Goal: Task Accomplishment & Management: Manage account settings

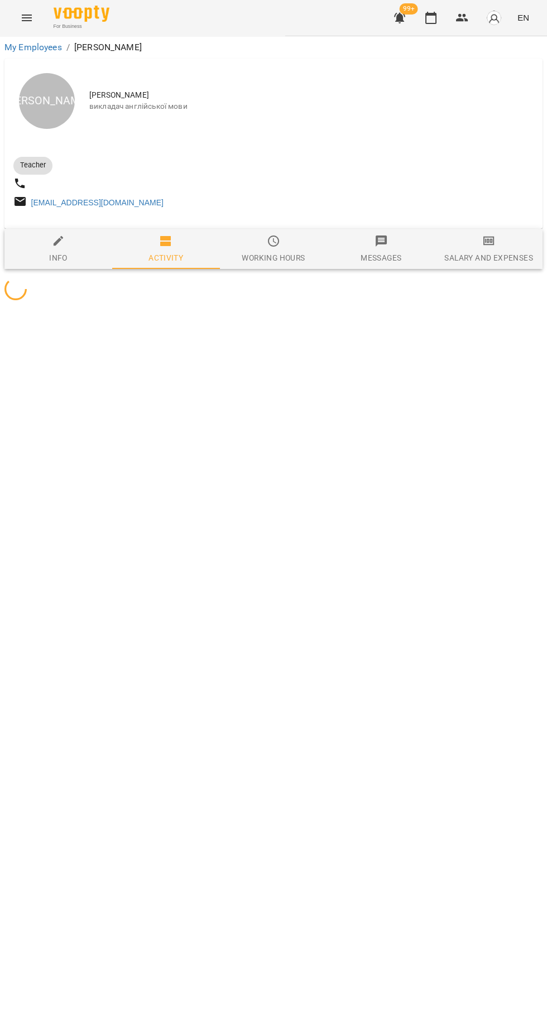
click at [431, 18] on icon "button" at bounding box center [430, 17] width 13 height 13
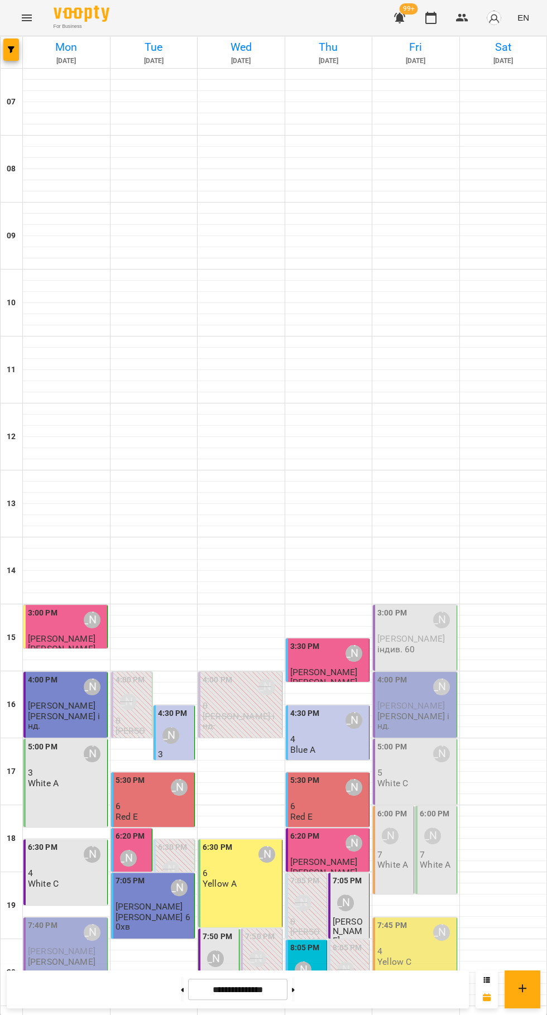
scroll to position [108, 0]
click at [404, 634] on span "[PERSON_NAME]" at bounding box center [411, 639] width 68 height 11
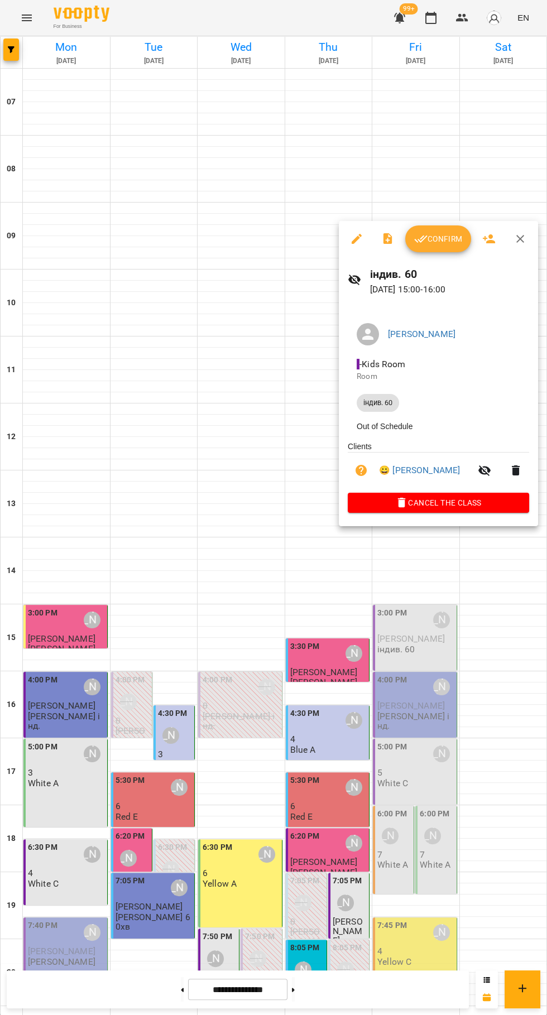
click at [445, 239] on span "Confirm" at bounding box center [438, 238] width 48 height 13
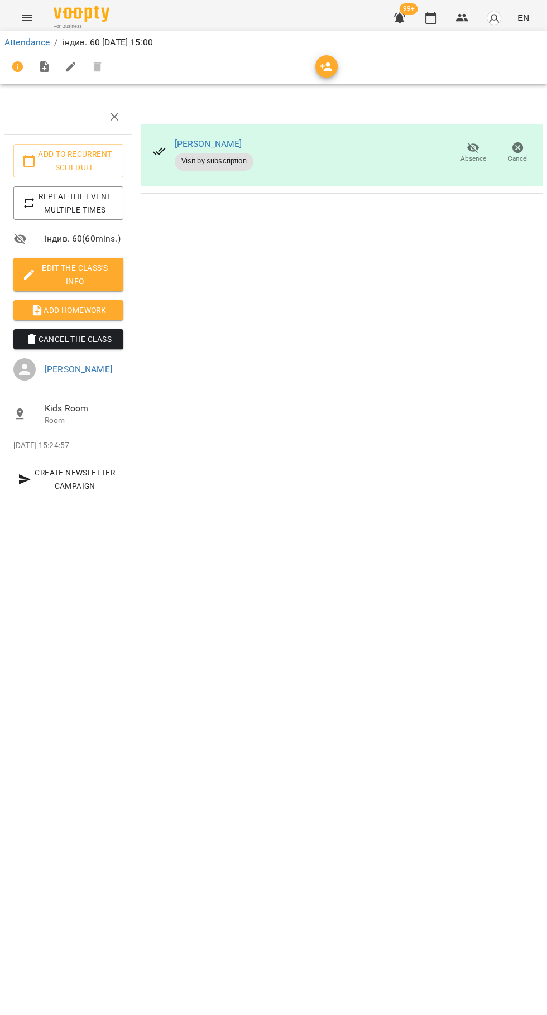
click at [77, 310] on span "Add Homework" at bounding box center [68, 310] width 92 height 13
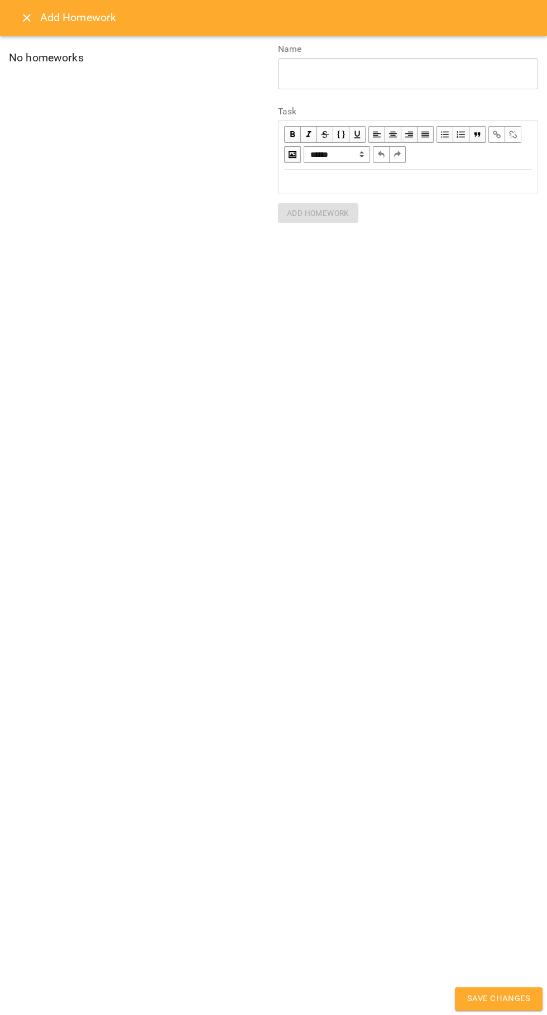
click at [493, 192] on div "Edit text" at bounding box center [408, 181] width 258 height 23
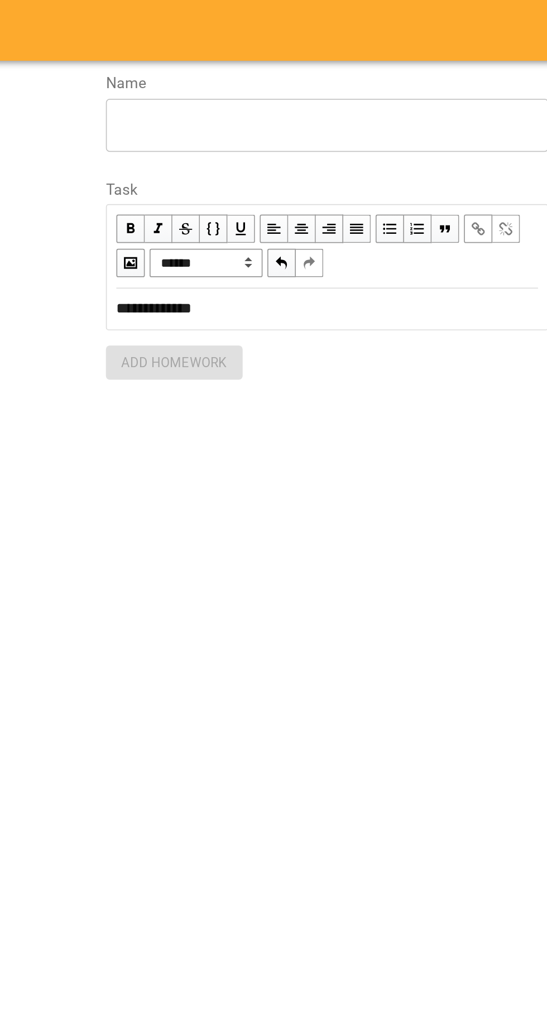
click at [429, 70] on textarea at bounding box center [408, 73] width 245 height 11
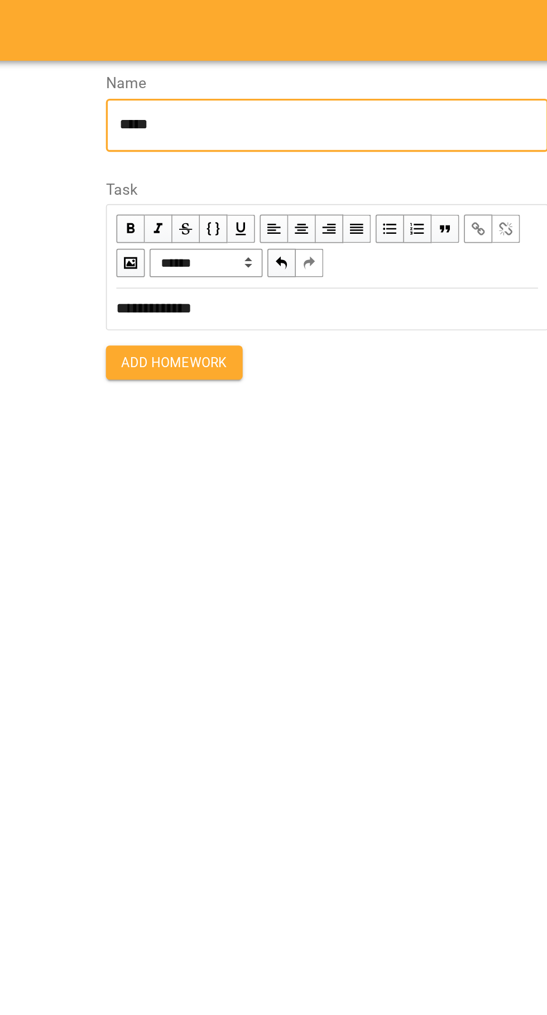
type textarea "******"
type textarea "**********"
click at [341, 212] on span "Add Homework" at bounding box center [318, 213] width 63 height 13
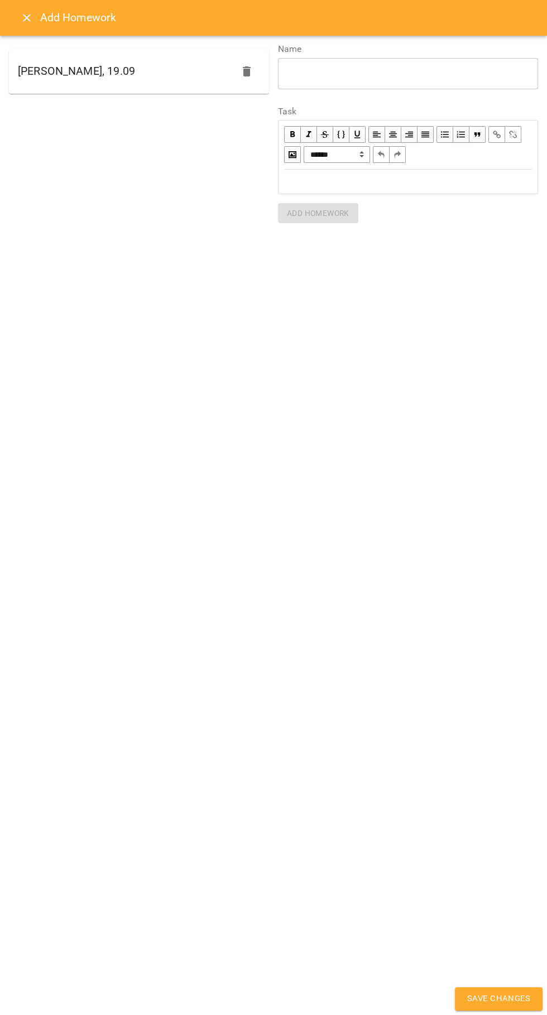
click at [498, 1007] on span "Save Changes" at bounding box center [498, 999] width 63 height 15
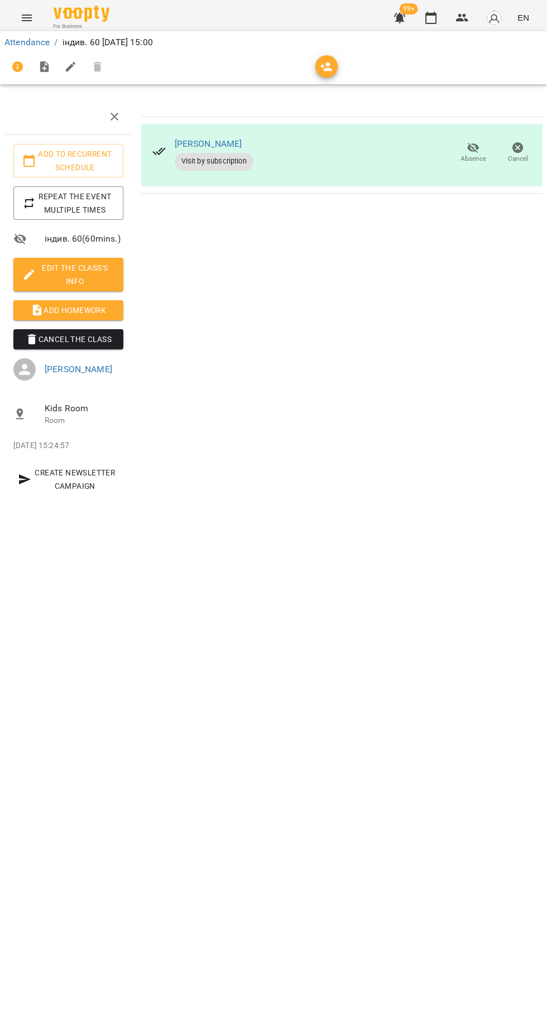
click at [433, 16] on icon "button" at bounding box center [430, 17] width 13 height 13
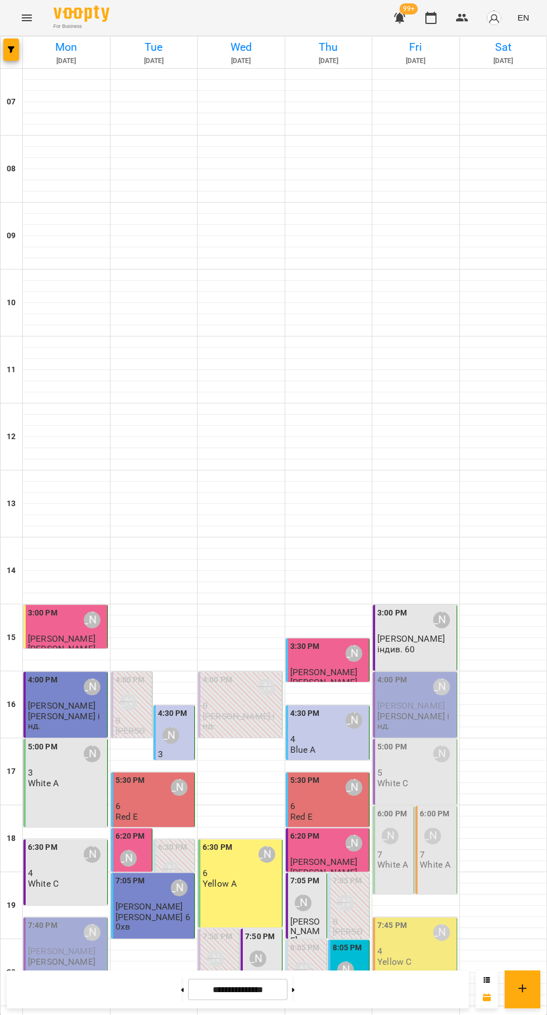
click at [444, 711] on p "[PERSON_NAME]" at bounding box center [415, 705] width 77 height 9
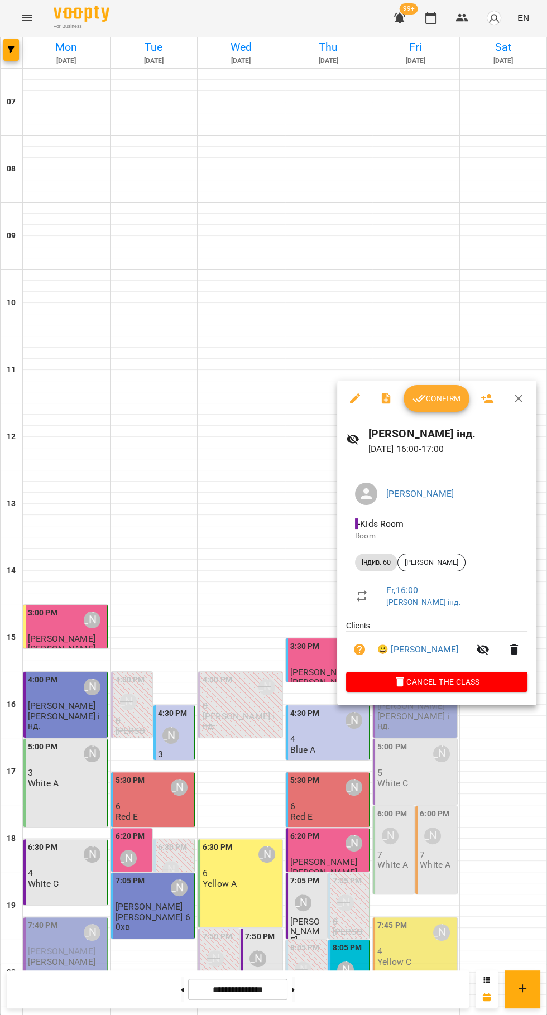
click at [428, 405] on button "Confirm" at bounding box center [437, 398] width 66 height 27
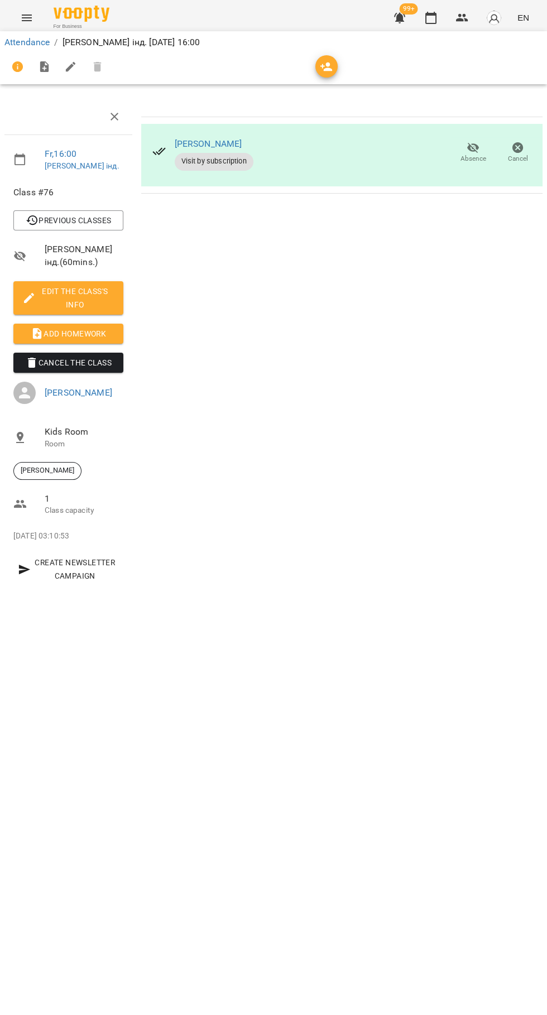
click at [432, 20] on icon "button" at bounding box center [430, 17] width 13 height 13
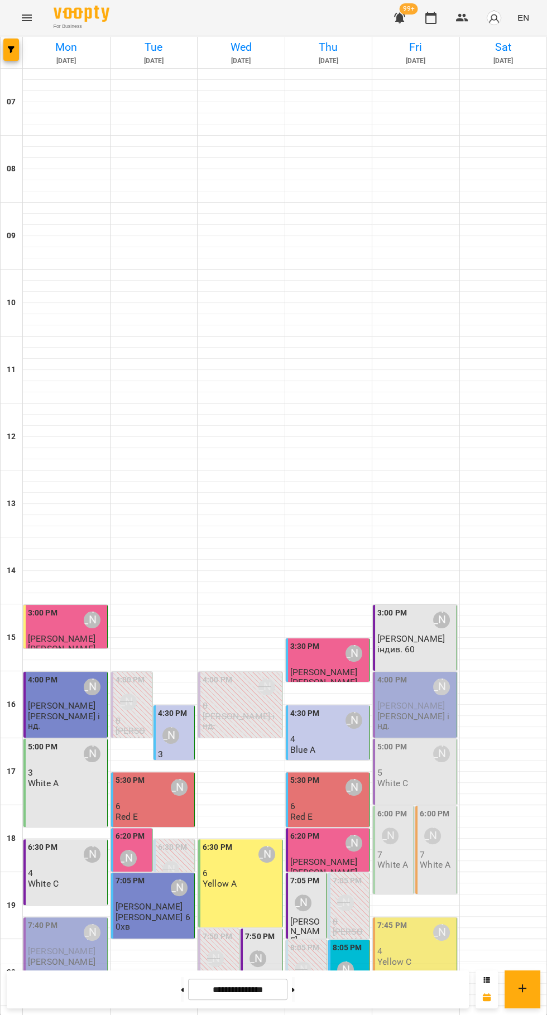
click at [449, 850] on p "7" at bounding box center [437, 854] width 34 height 9
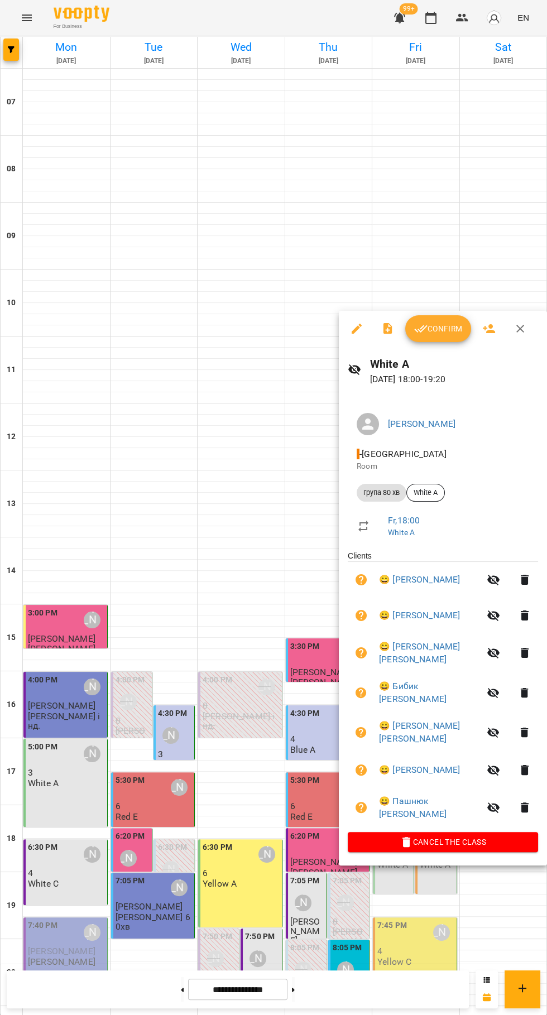
click at [260, 543] on div at bounding box center [273, 507] width 547 height 1015
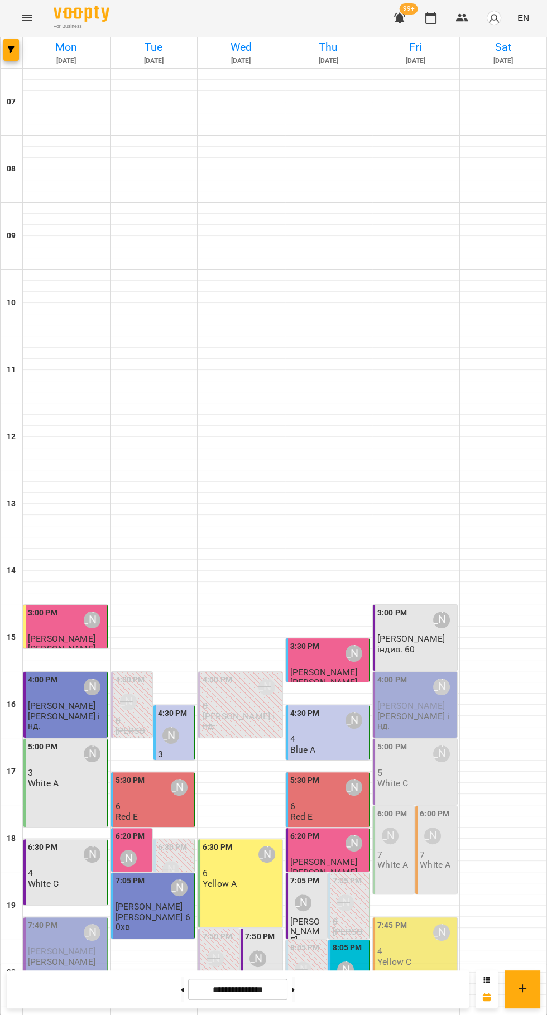
click at [403, 785] on p "White C" at bounding box center [392, 783] width 31 height 9
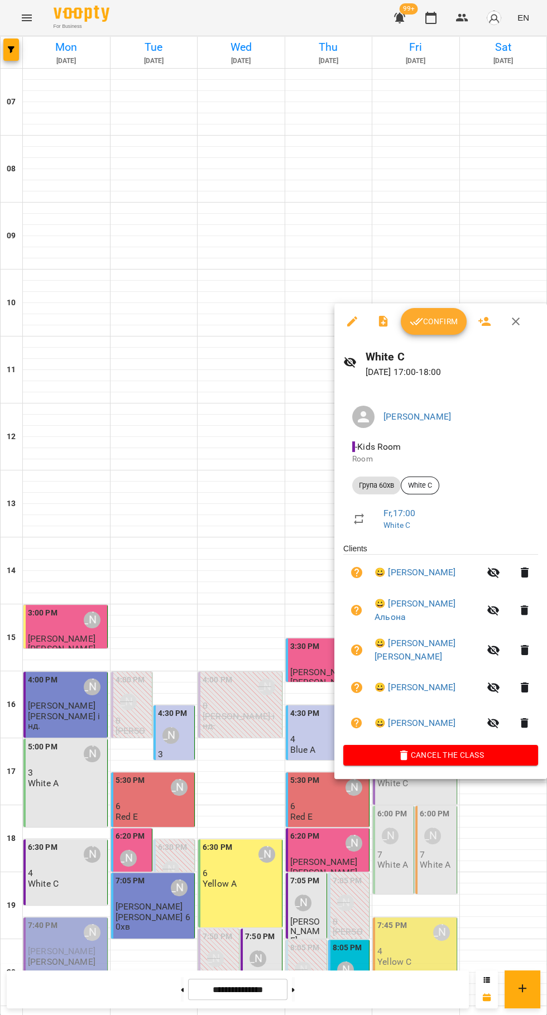
click at [416, 322] on icon "button" at bounding box center [416, 321] width 13 height 13
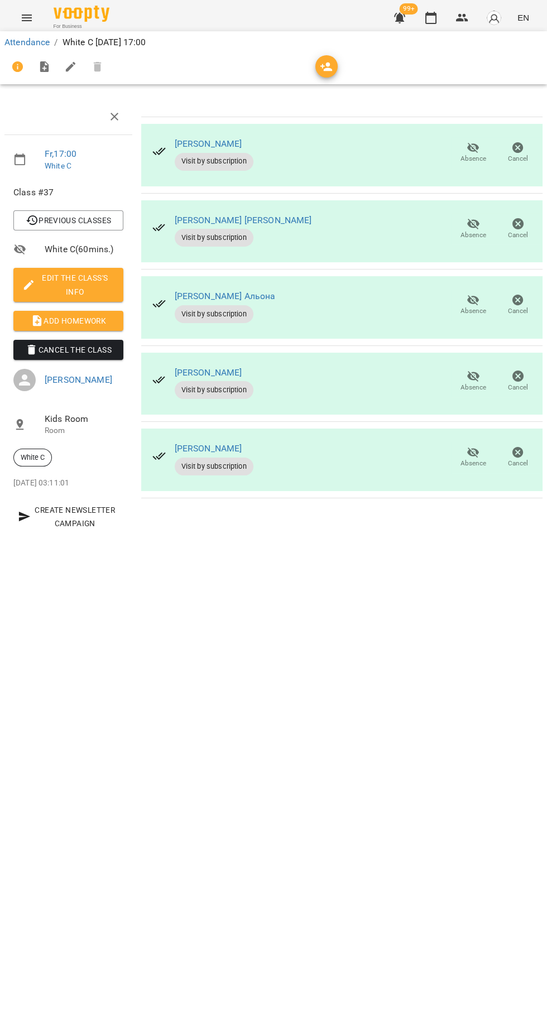
click at [432, 26] on button "button" at bounding box center [431, 17] width 27 height 27
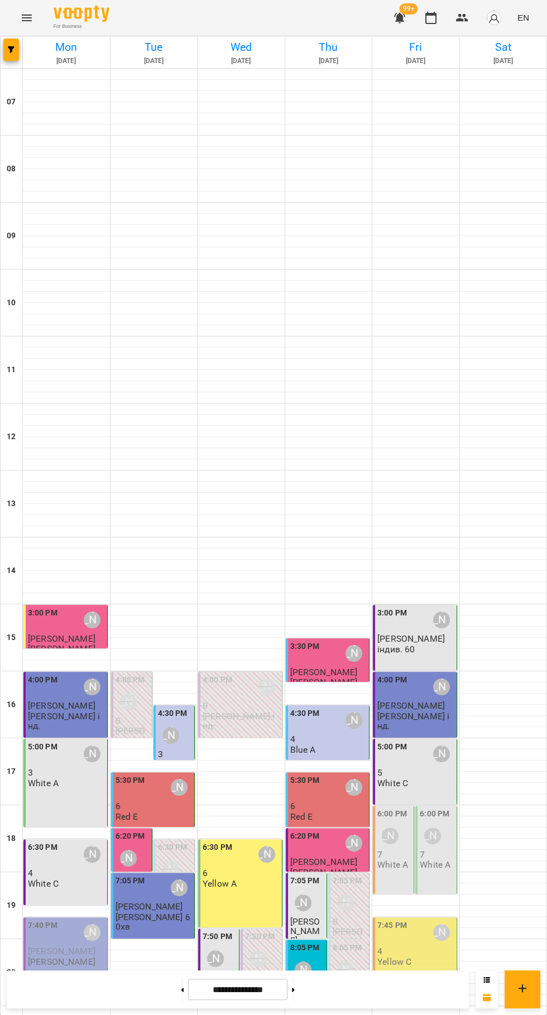
click at [378, 856] on p "7" at bounding box center [394, 854] width 34 height 9
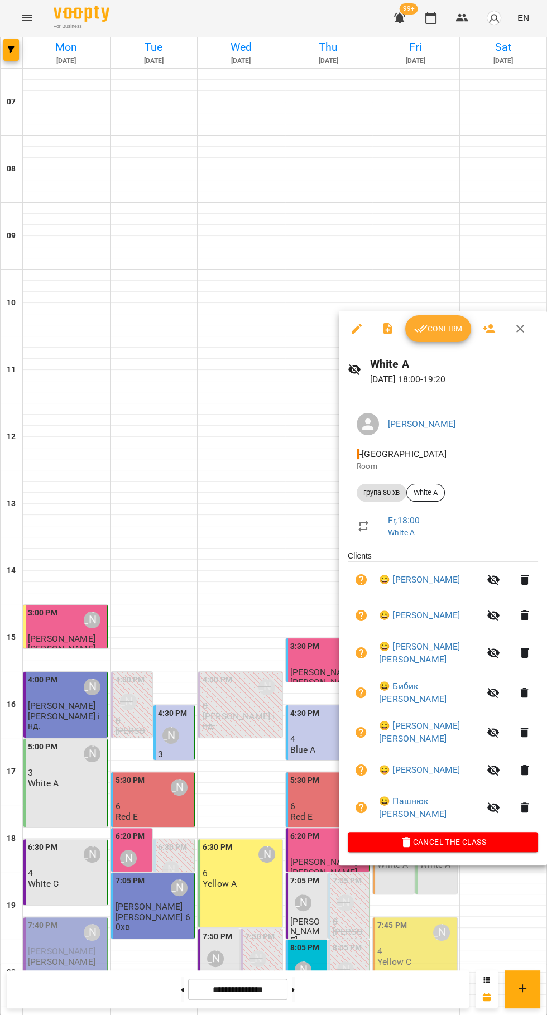
click at [266, 604] on div at bounding box center [273, 507] width 547 height 1015
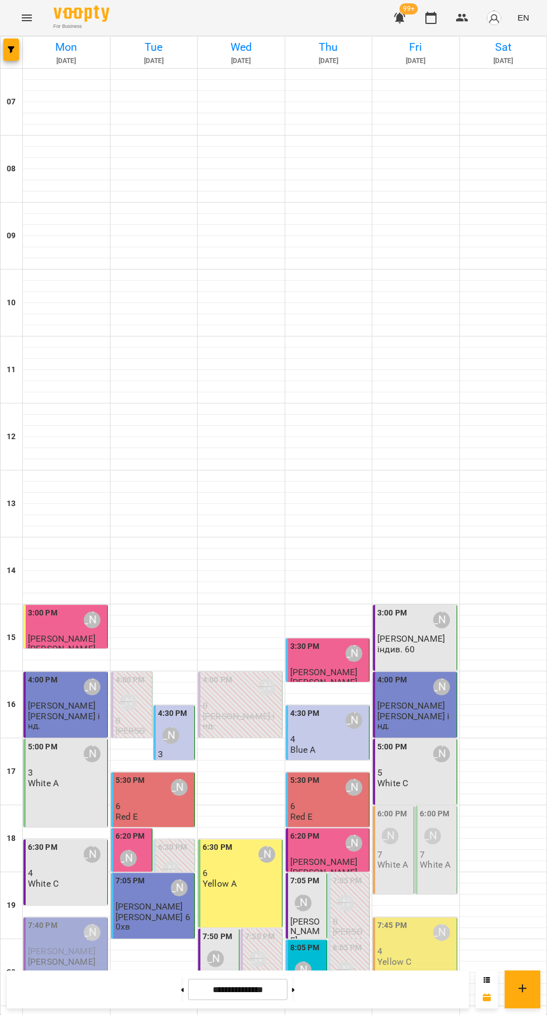
click at [443, 854] on p "7" at bounding box center [437, 854] width 34 height 9
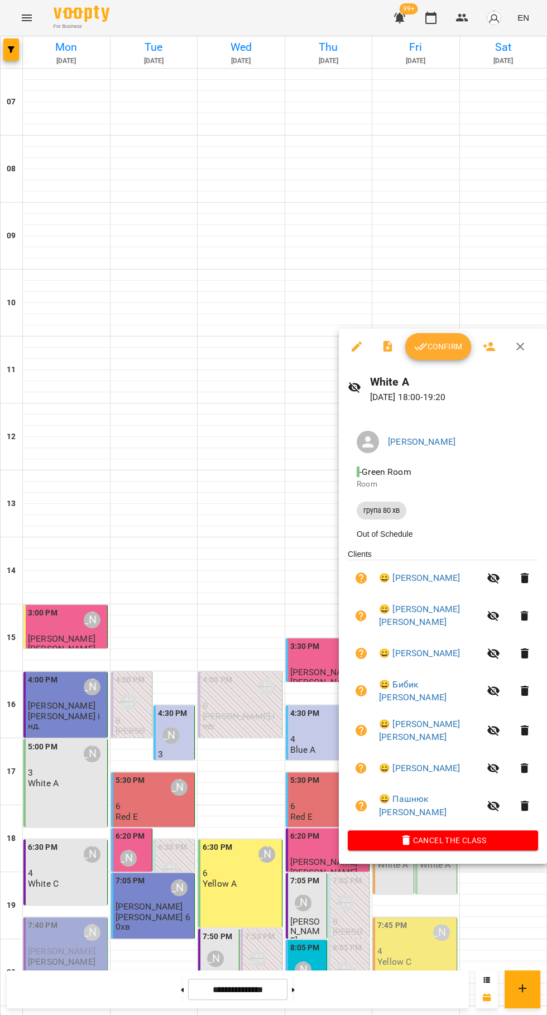
click at [434, 349] on span "Confirm" at bounding box center [438, 346] width 48 height 13
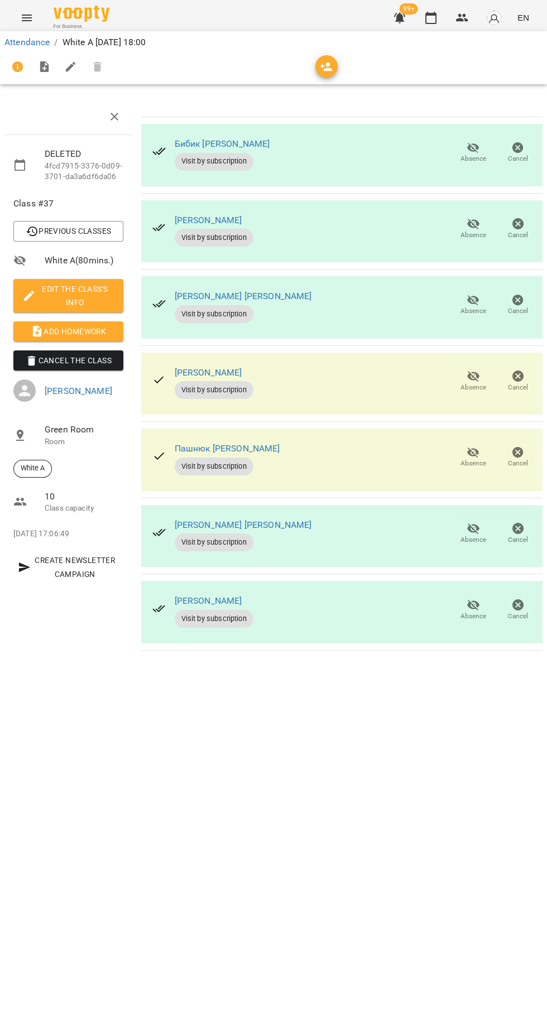
click at [426, 27] on button "button" at bounding box center [431, 17] width 27 height 27
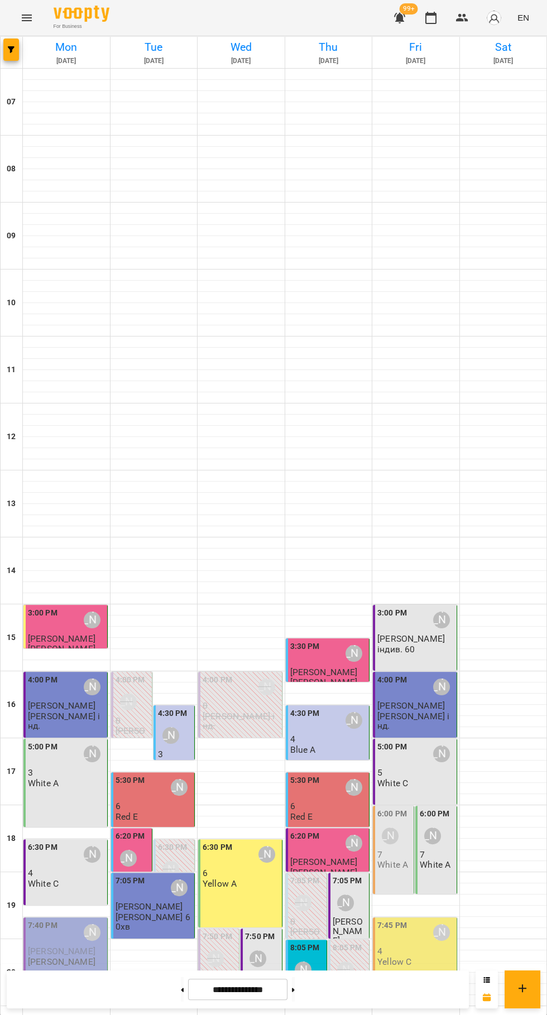
scroll to position [108, 0]
click at [417, 947] on p "4" at bounding box center [415, 951] width 77 height 9
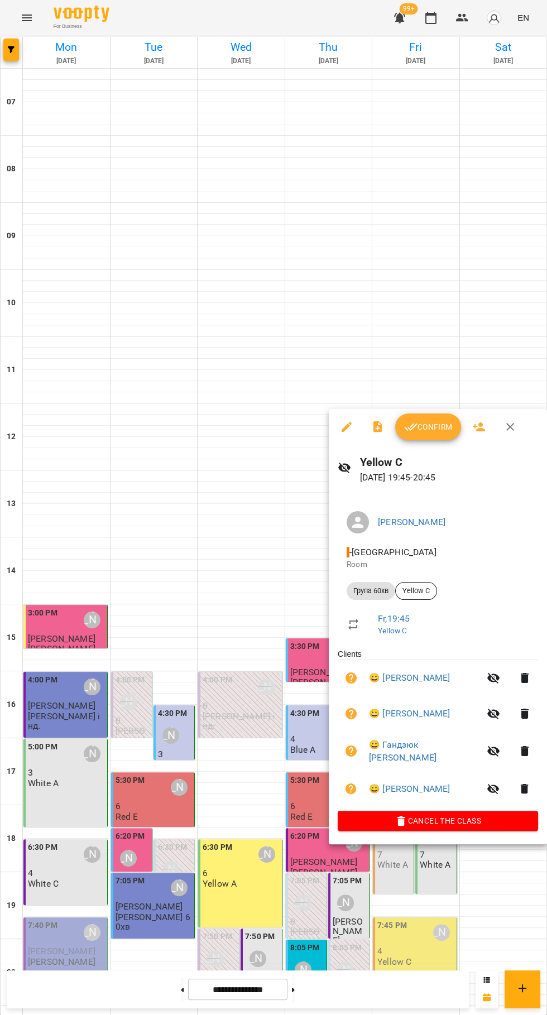
click at [411, 428] on icon "button" at bounding box center [411, 427] width 13 height 7
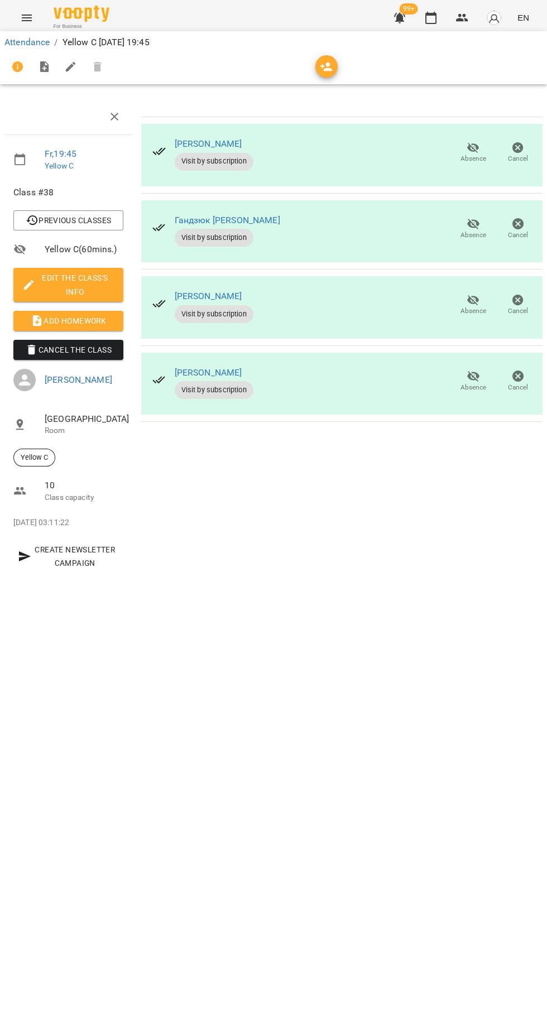
click at [430, 18] on icon "button" at bounding box center [430, 17] width 13 height 13
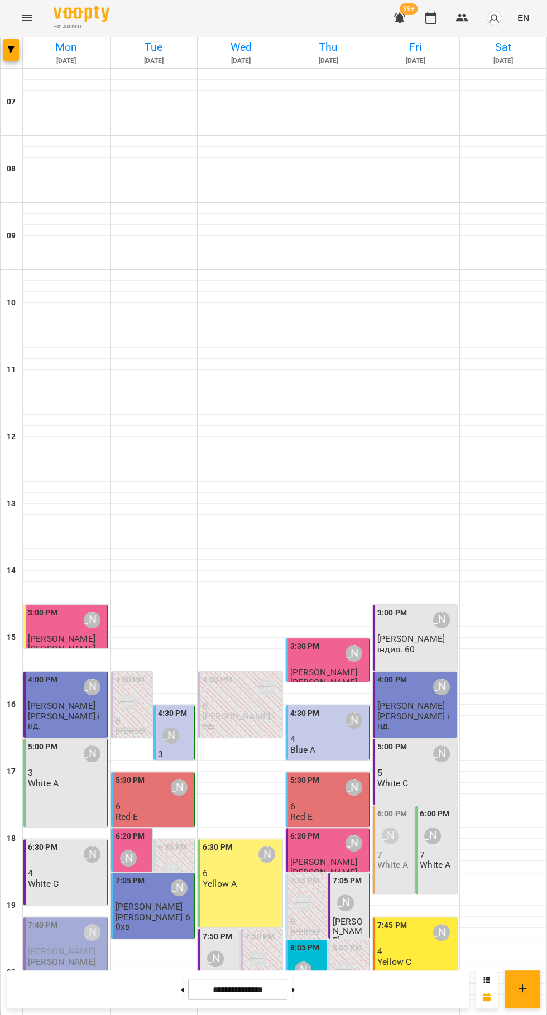
scroll to position [108, 0]
click at [492, 18] on img "button" at bounding box center [494, 18] width 16 height 16
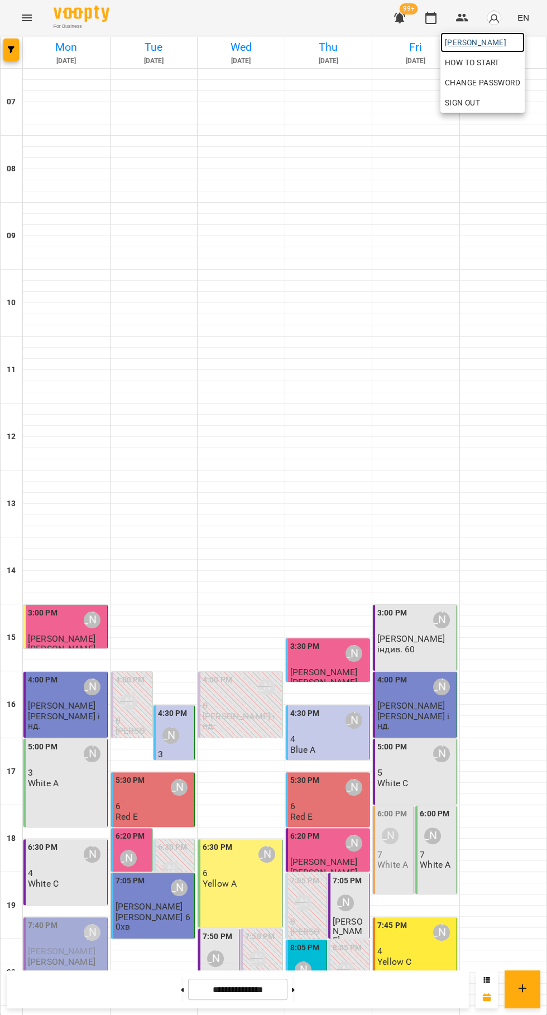
click at [496, 42] on span "[PERSON_NAME]" at bounding box center [482, 42] width 75 height 13
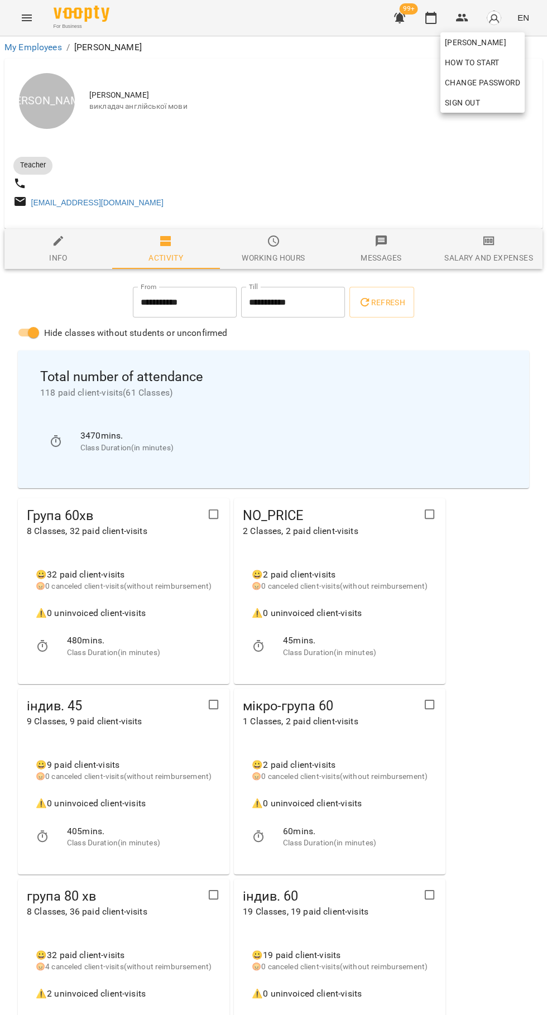
click at [484, 255] on div at bounding box center [273, 507] width 547 height 1015
click at [487, 261] on div "Salary and Expenses" at bounding box center [488, 257] width 88 height 13
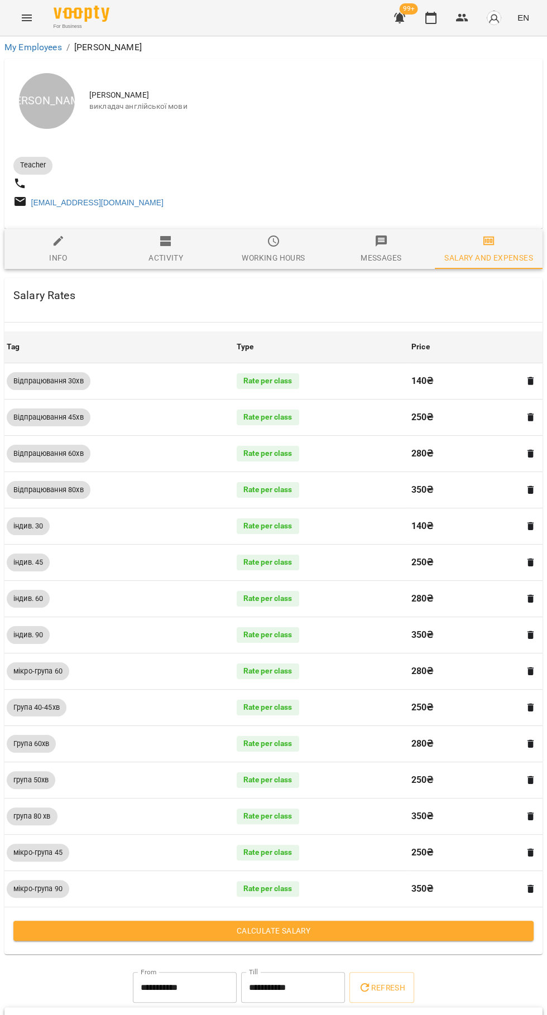
click at [315, 938] on span "Calculate Salary" at bounding box center [273, 930] width 502 height 13
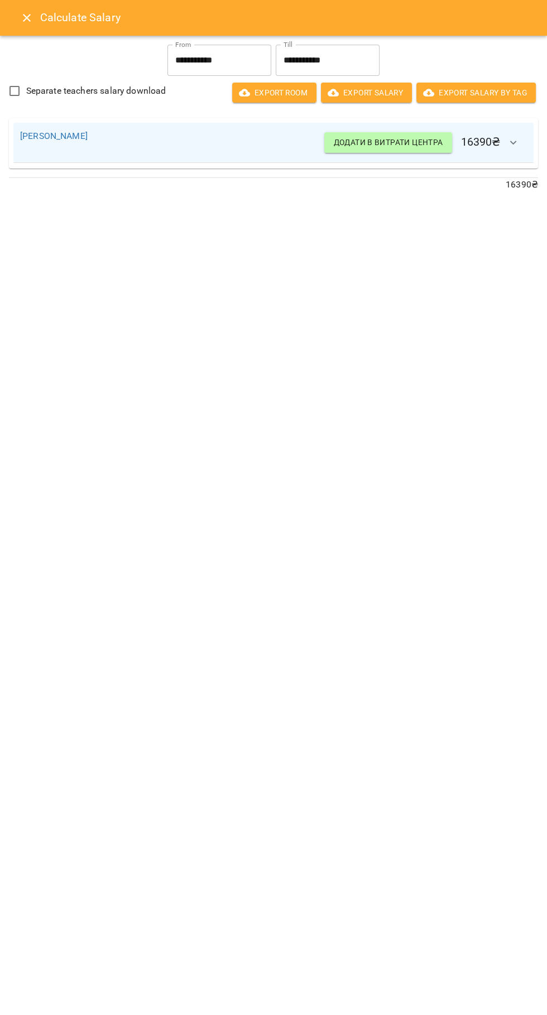
click at [23, 22] on icon "Close" at bounding box center [26, 17] width 13 height 13
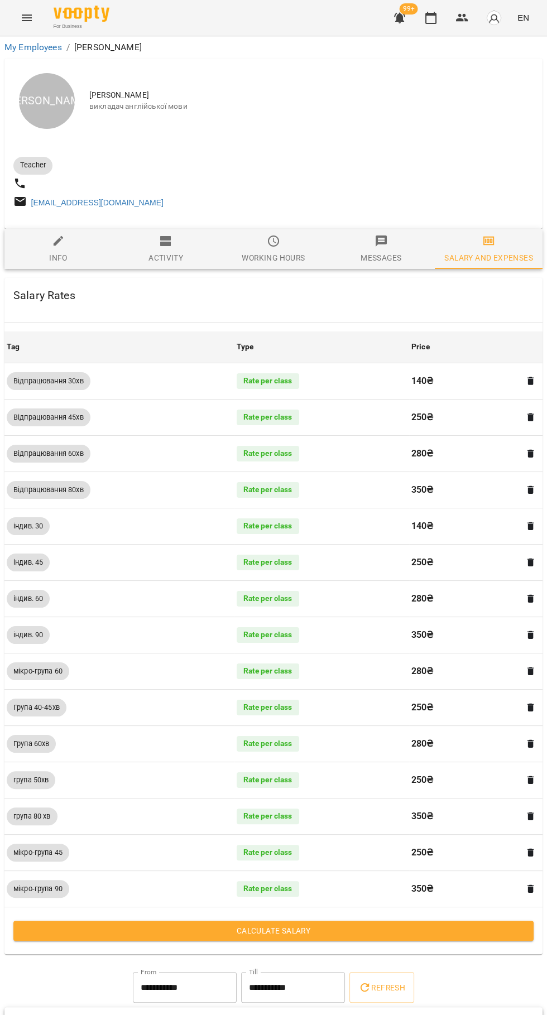
click at [432, 18] on icon "button" at bounding box center [430, 17] width 13 height 13
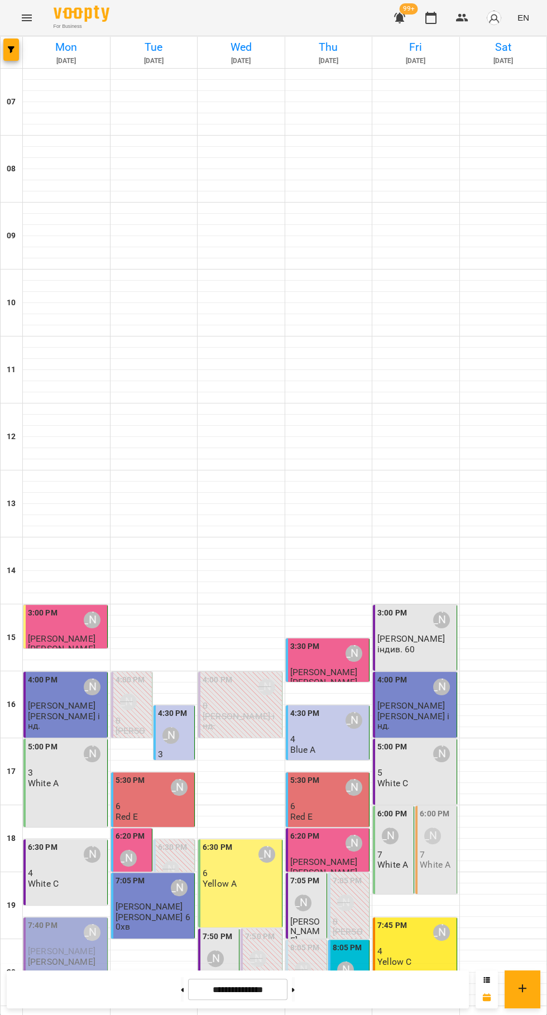
scroll to position [108, 0]
click at [250, 828] on div at bounding box center [241, 833] width 87 height 11
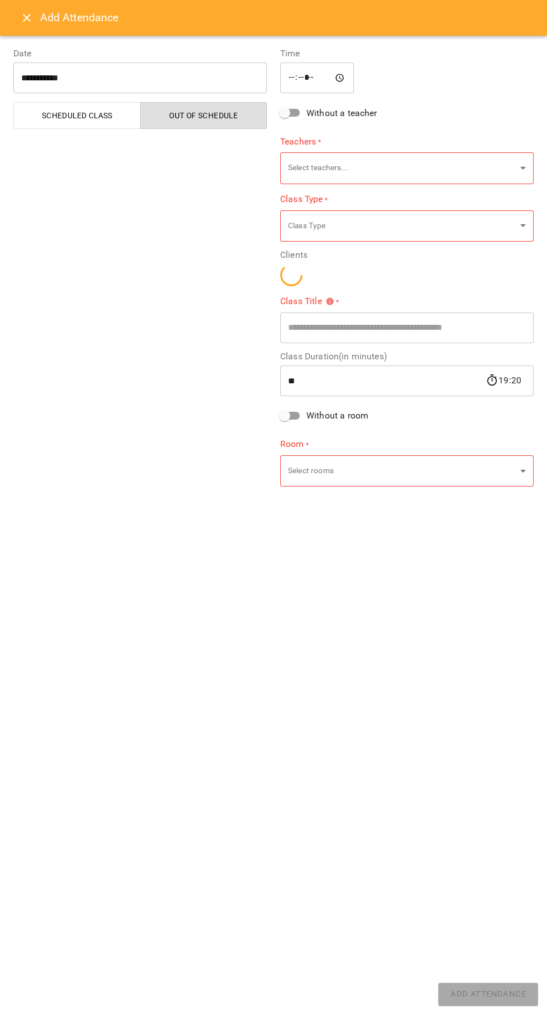
type input "**********"
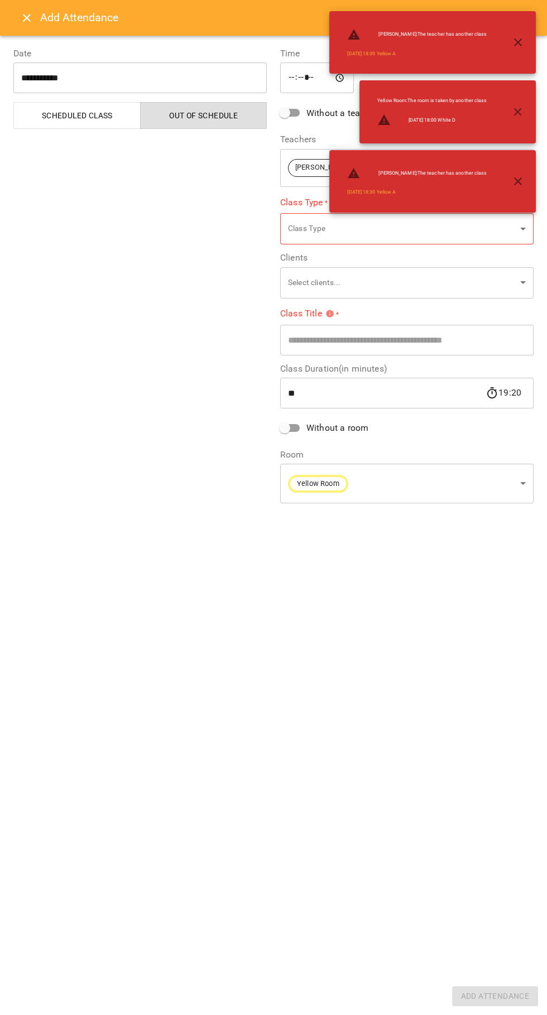
click at [21, 20] on icon "Close" at bounding box center [26, 17] width 13 height 13
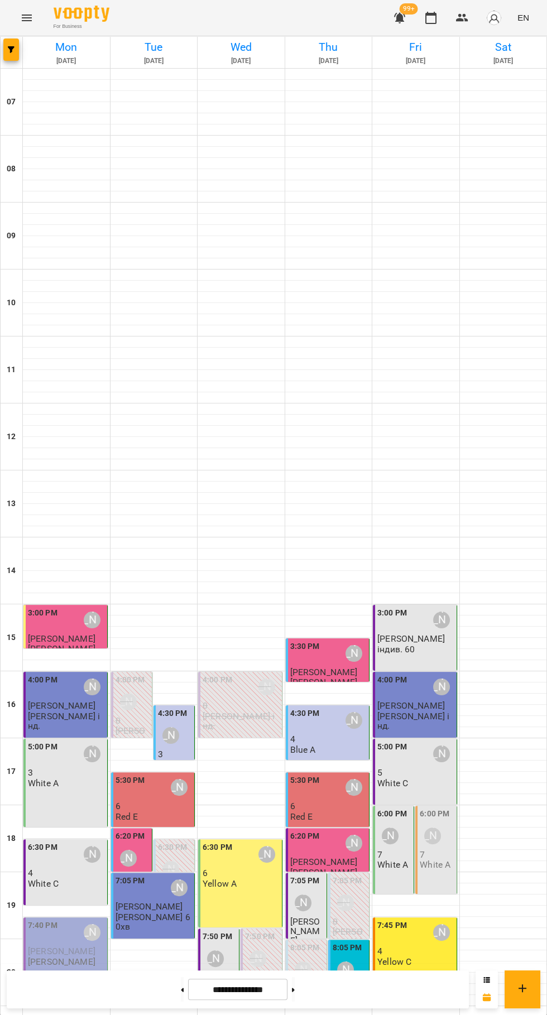
click at [509, 672] on div at bounding box center [503, 677] width 87 height 11
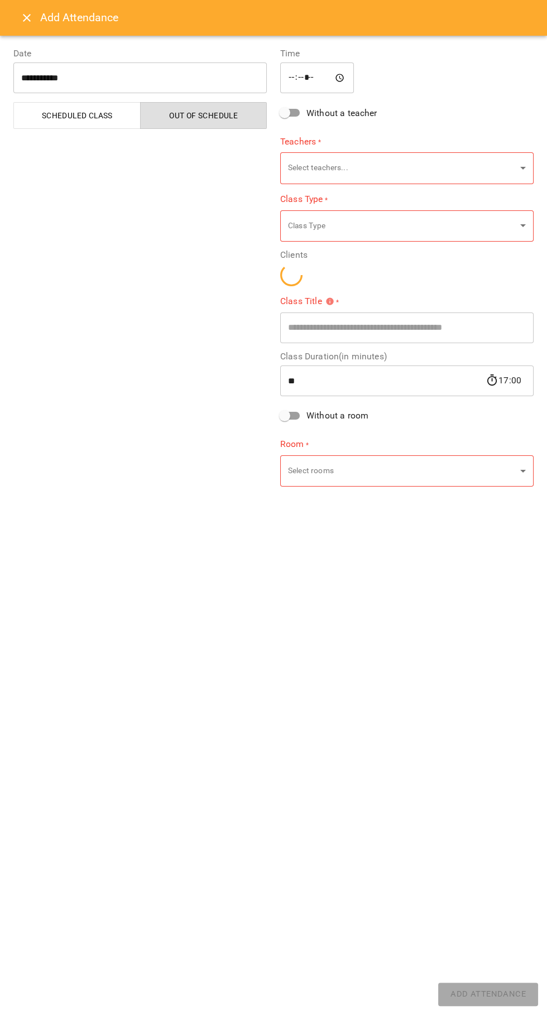
type input "**********"
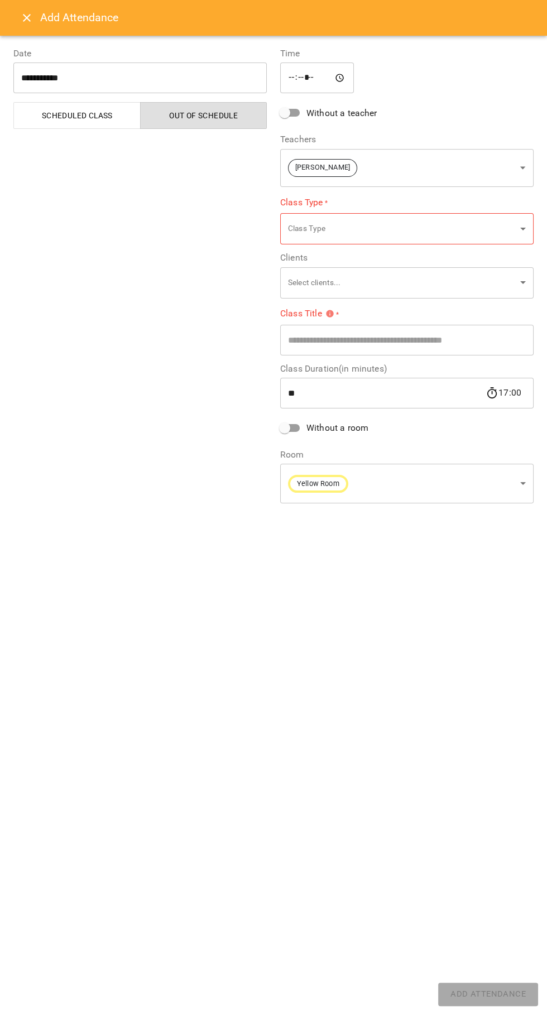
click at [16, 8] on div "Add Attendance" at bounding box center [273, 18] width 547 height 36
click at [27, 25] on button "Close" at bounding box center [26, 17] width 27 height 27
